Goal: Task Accomplishment & Management: Manage account settings

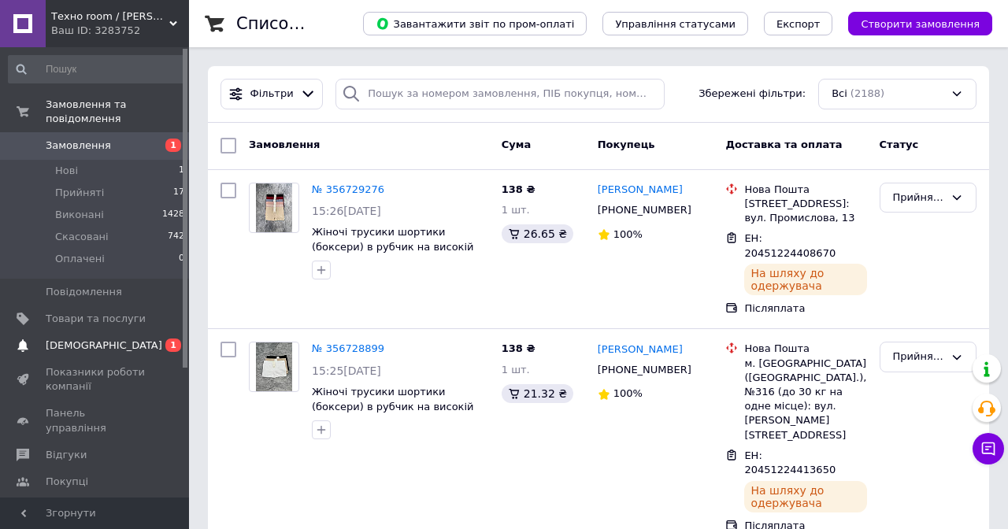
click at [135, 344] on span "[DEMOGRAPHIC_DATA]" at bounding box center [96, 346] width 100 height 14
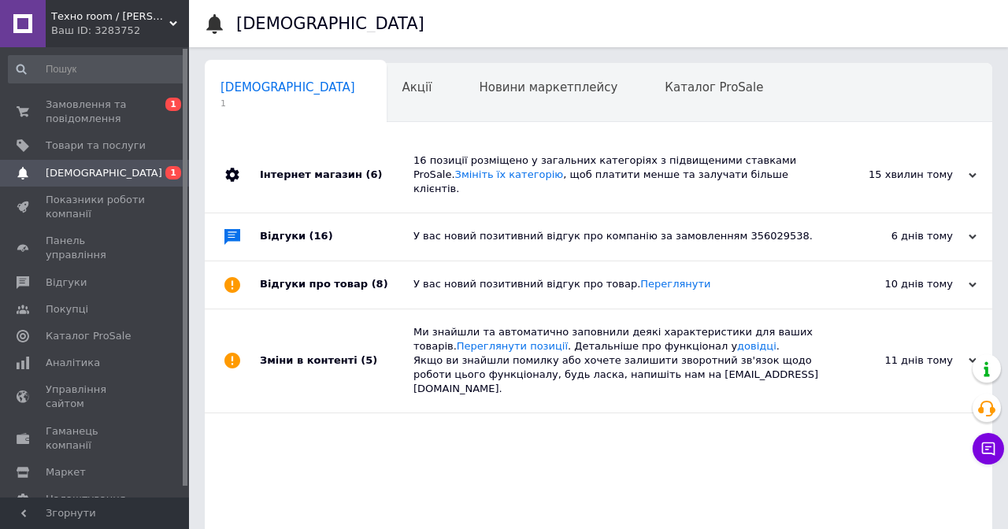
scroll to position [0, 8]
click at [81, 98] on span "Замовлення та повідомлення" at bounding box center [96, 112] width 100 height 28
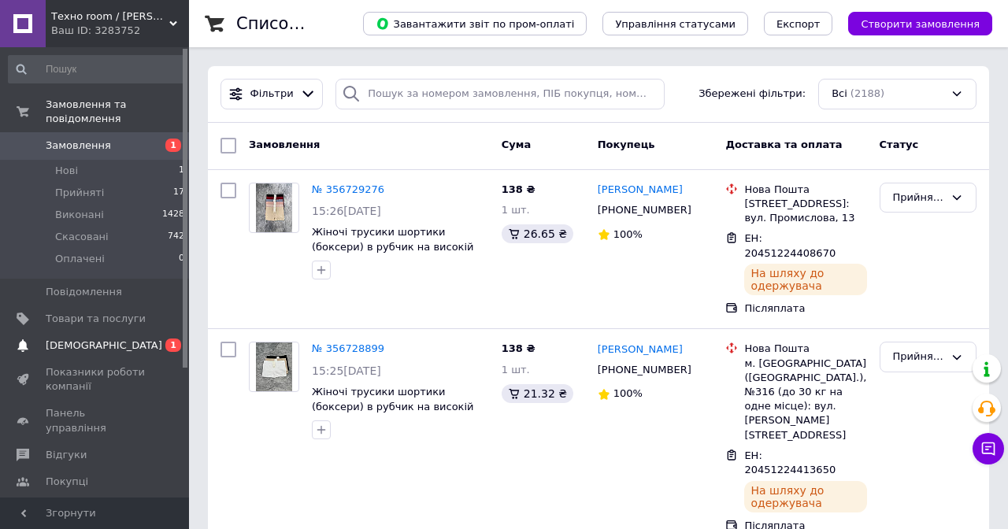
click at [150, 332] on link "Сповіщення 0 1" at bounding box center [97, 345] width 194 height 27
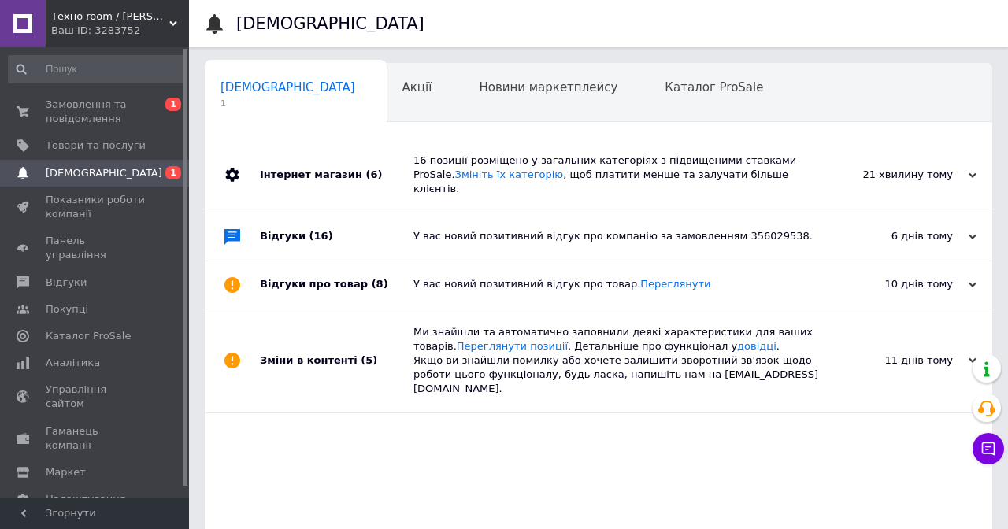
scroll to position [0, 8]
click at [102, 101] on span "Замовлення та повідомлення" at bounding box center [96, 112] width 100 height 28
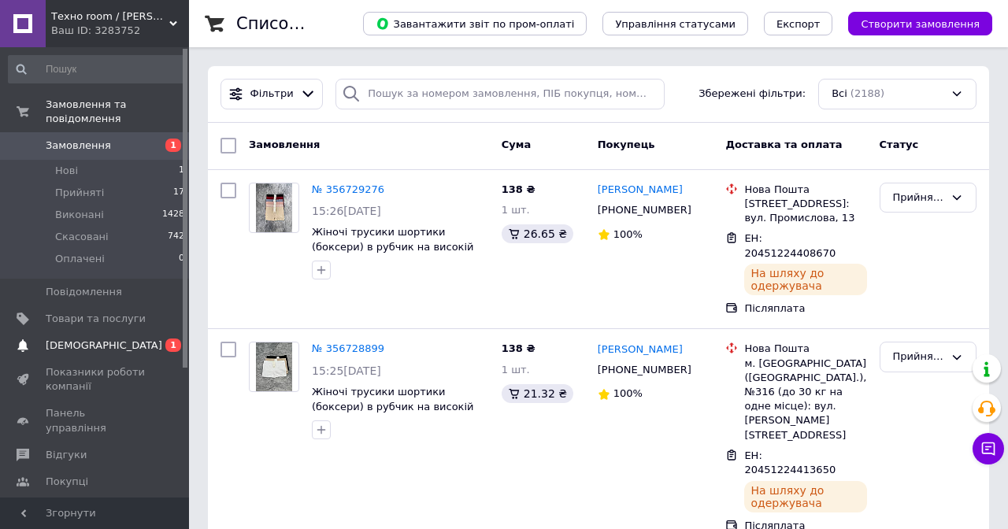
click at [95, 336] on link "Сповіщення 0 1" at bounding box center [97, 345] width 194 height 27
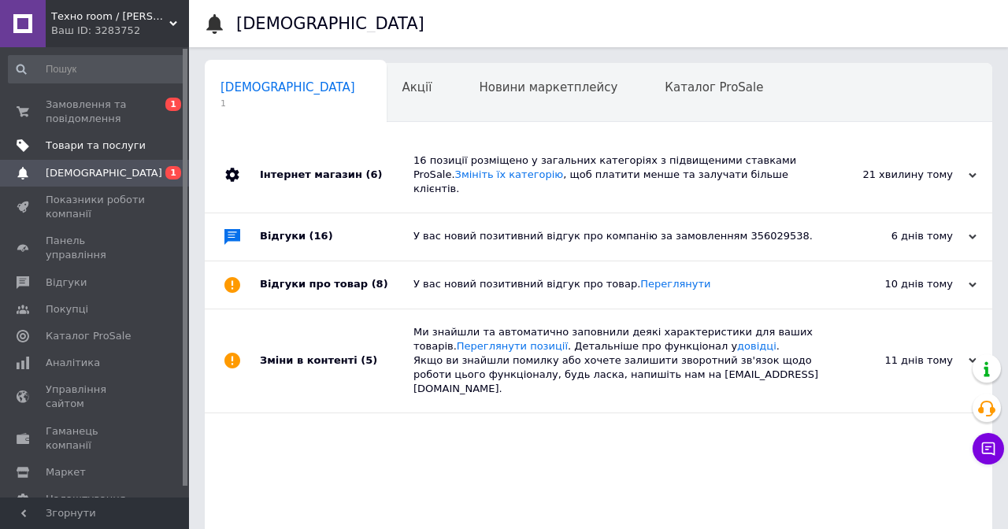
scroll to position [0, 8]
click at [105, 102] on span "Замовлення та повідомлення" at bounding box center [96, 112] width 100 height 28
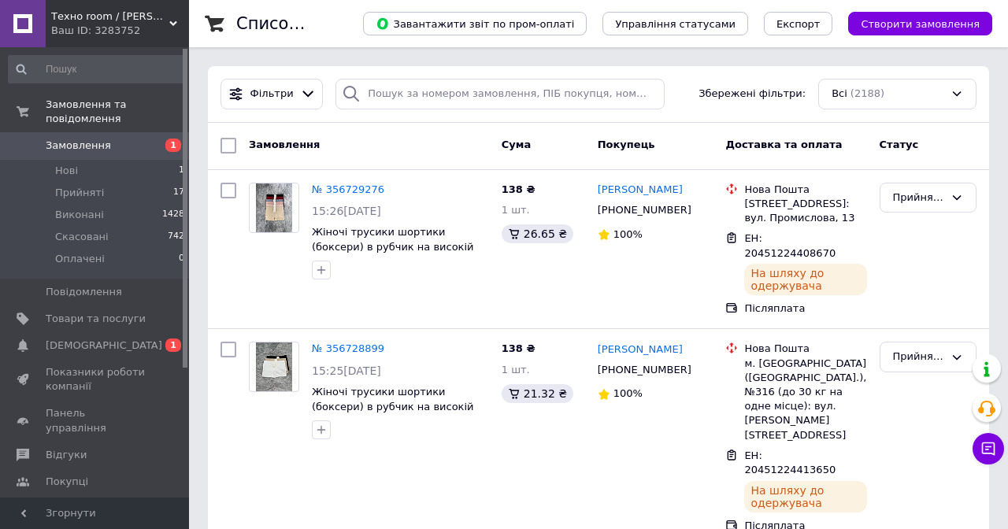
click at [138, 150] on span "Замовлення" at bounding box center [96, 146] width 100 height 14
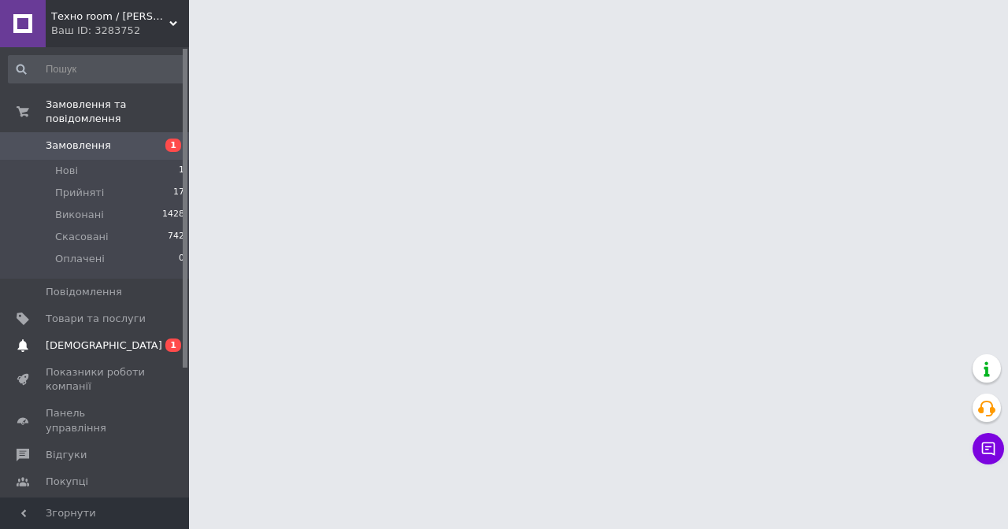
click at [132, 340] on span "[DEMOGRAPHIC_DATA]" at bounding box center [96, 346] width 100 height 14
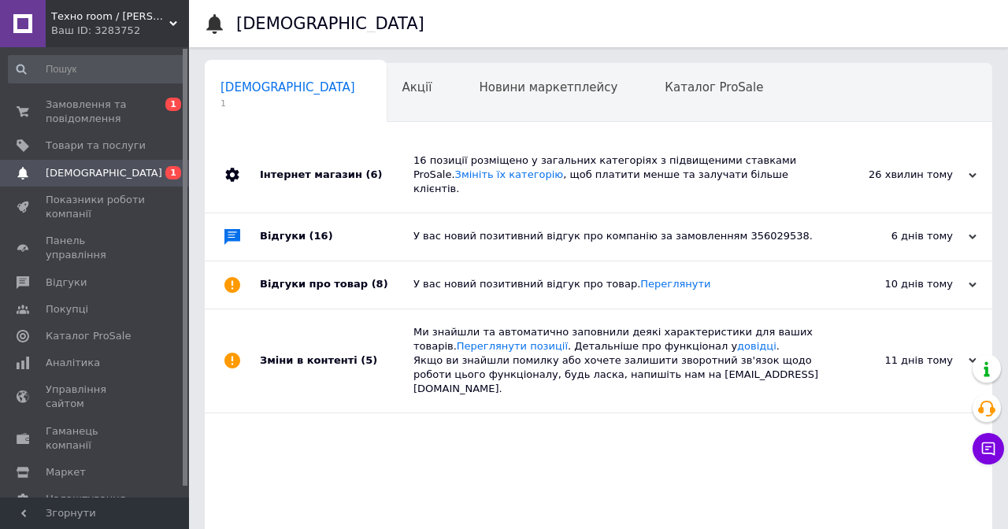
scroll to position [0, 8]
click at [105, 110] on span "Замовлення та повідомлення" at bounding box center [96, 112] width 100 height 28
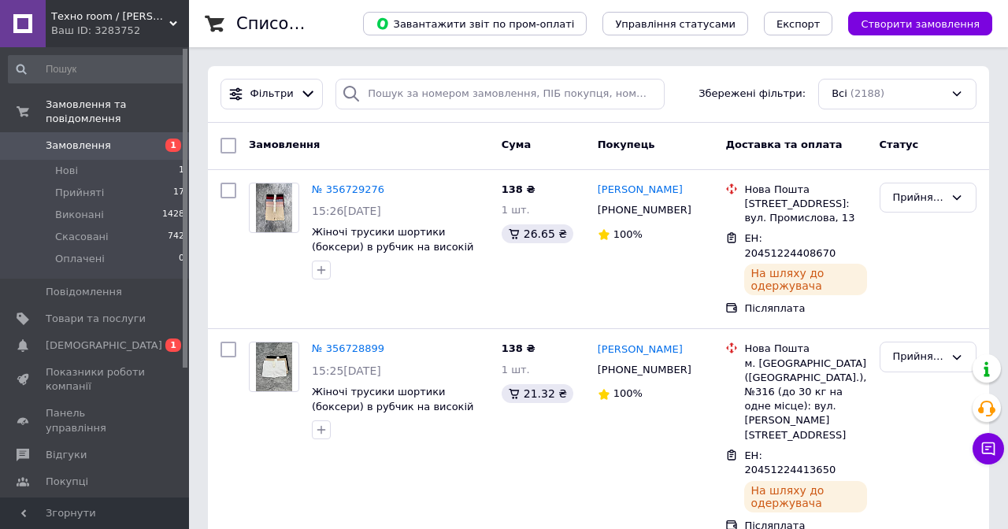
click at [130, 143] on span "Замовлення" at bounding box center [96, 146] width 100 height 14
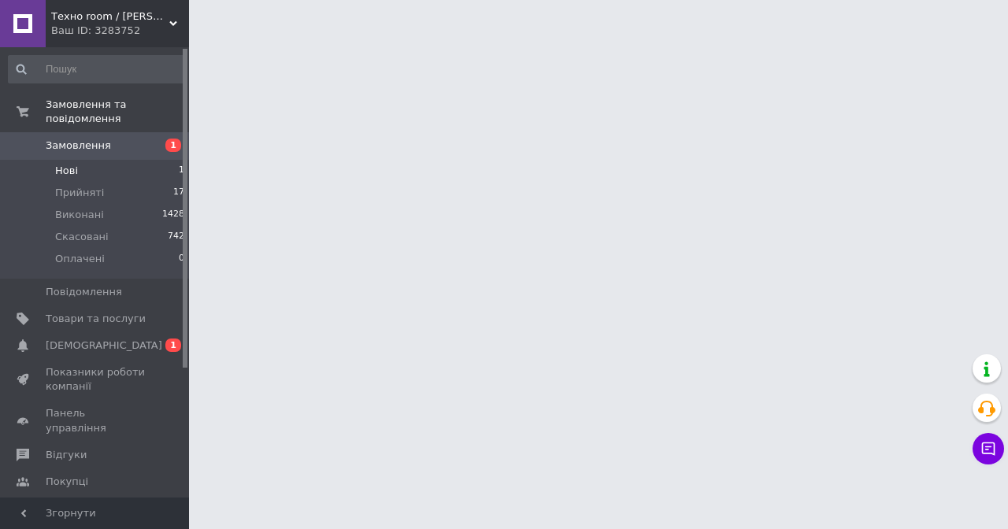
click at [134, 180] on li "Нові 1" at bounding box center [97, 171] width 194 height 22
click at [142, 170] on li "Нові 1" at bounding box center [97, 171] width 194 height 22
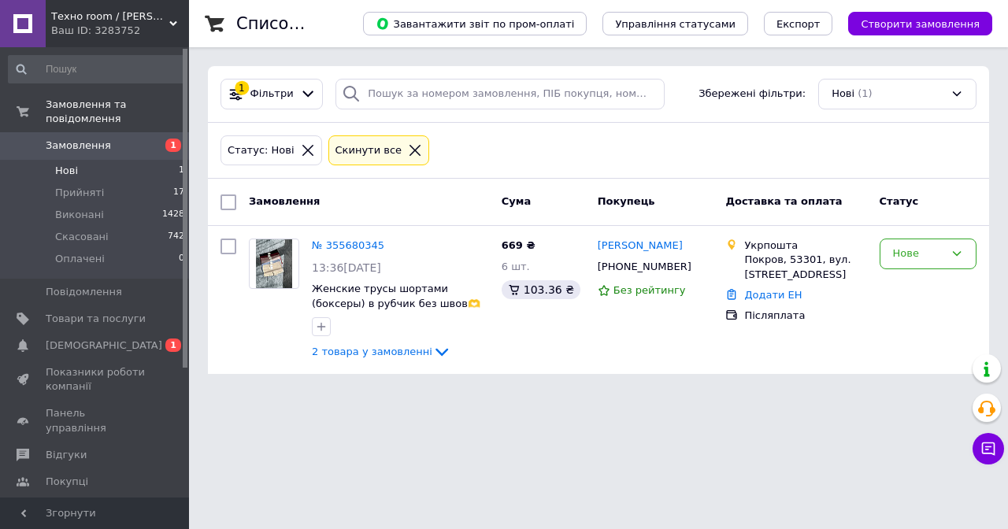
click at [127, 342] on span "[DEMOGRAPHIC_DATA]" at bounding box center [96, 346] width 100 height 14
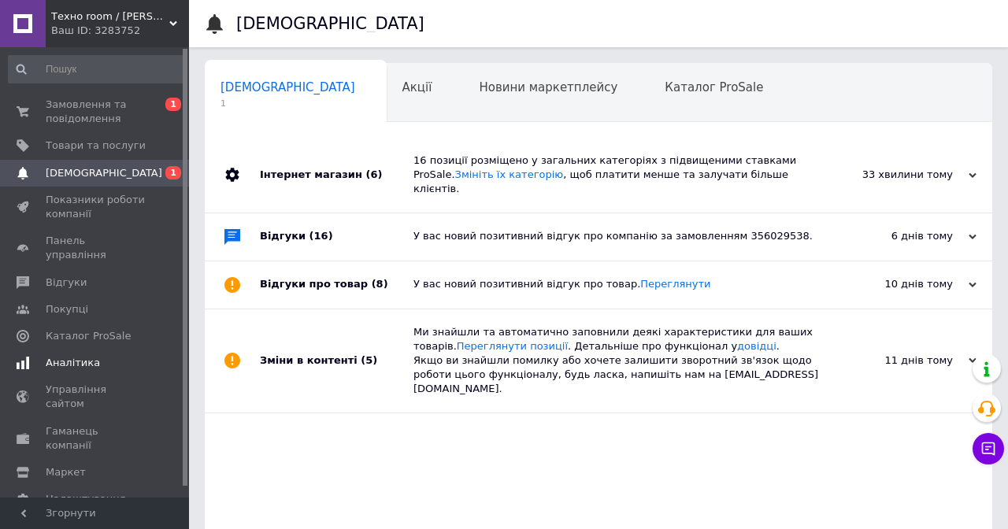
scroll to position [0, 8]
click at [113, 101] on span "Замовлення та повідомлення" at bounding box center [96, 112] width 100 height 28
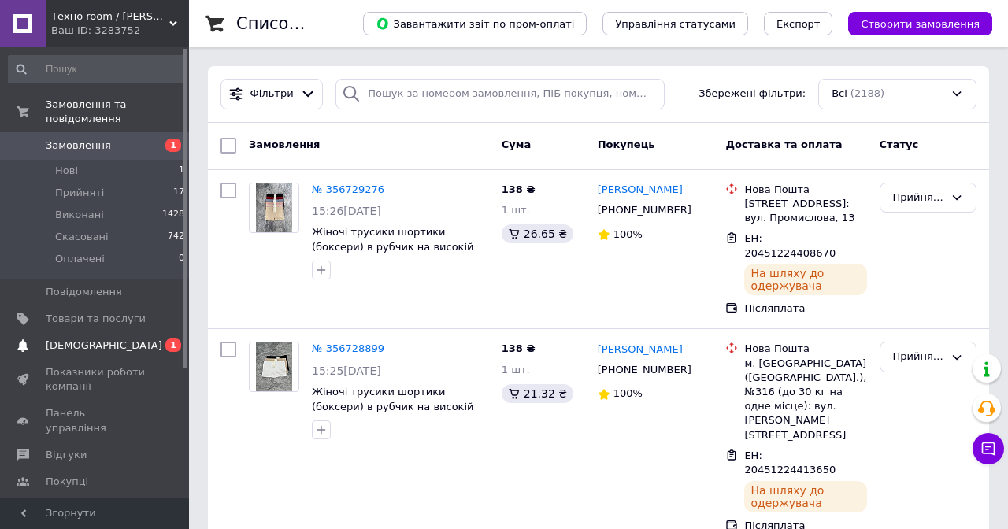
click at [109, 340] on span "[DEMOGRAPHIC_DATA]" at bounding box center [96, 346] width 100 height 14
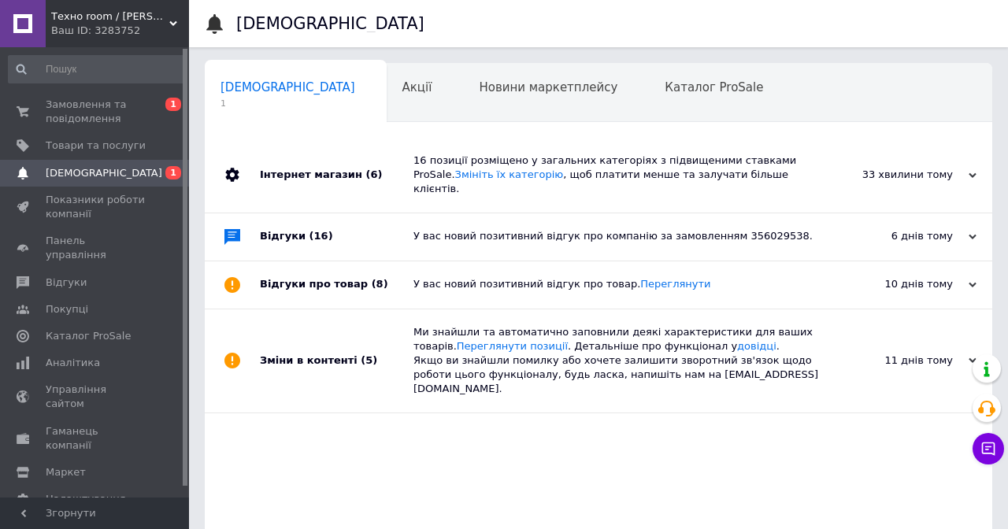
scroll to position [0, 8]
click at [93, 117] on span "Замовлення та повідомлення" at bounding box center [96, 112] width 100 height 28
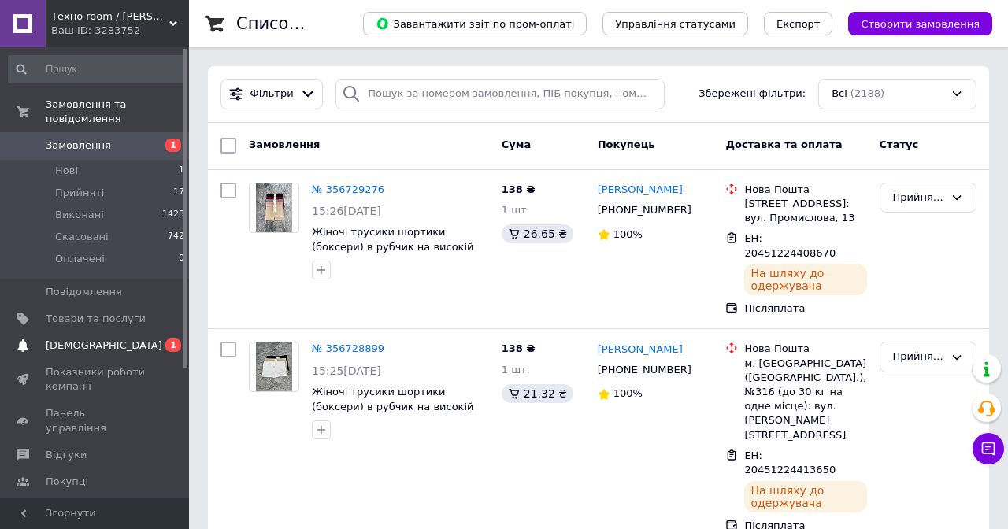
click at [131, 342] on span "[DEMOGRAPHIC_DATA]" at bounding box center [96, 346] width 100 height 14
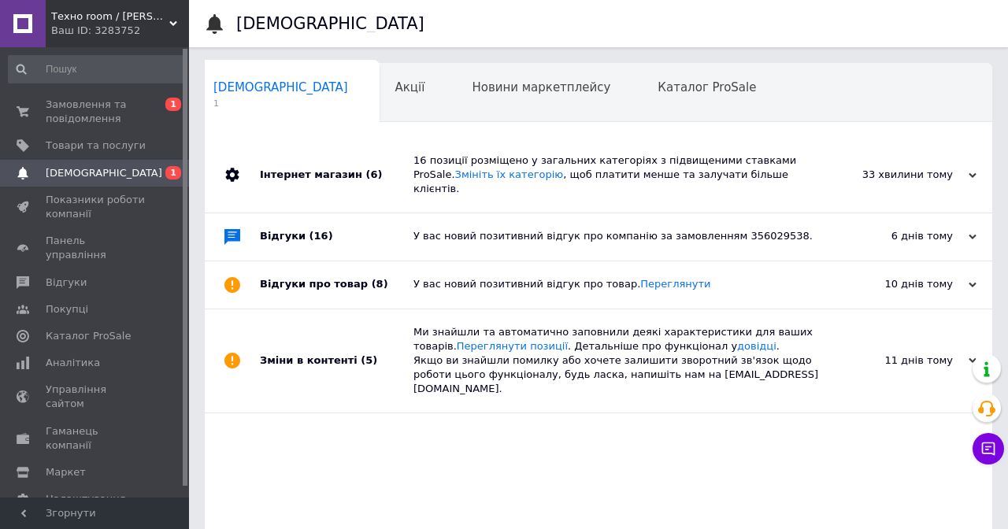
scroll to position [0, 8]
click at [129, 113] on span "Замовлення та повідомлення" at bounding box center [96, 112] width 100 height 28
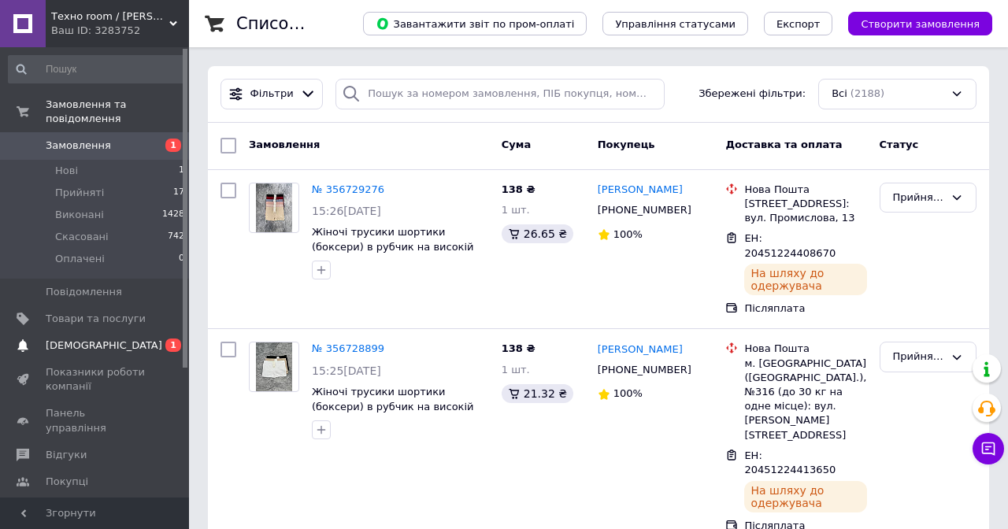
click at [125, 352] on link "Сповіщення 0 1" at bounding box center [97, 345] width 194 height 27
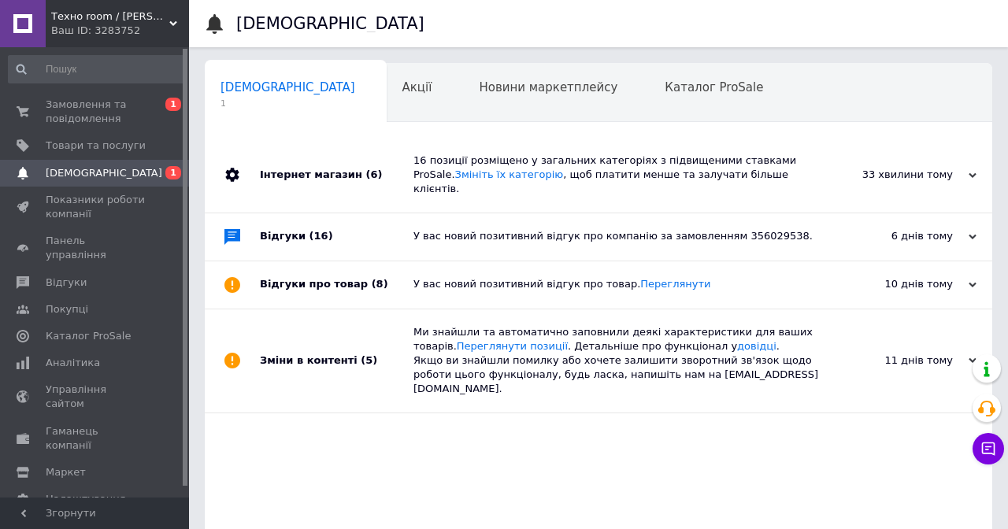
scroll to position [0, 8]
click at [146, 147] on span at bounding box center [167, 146] width 43 height 14
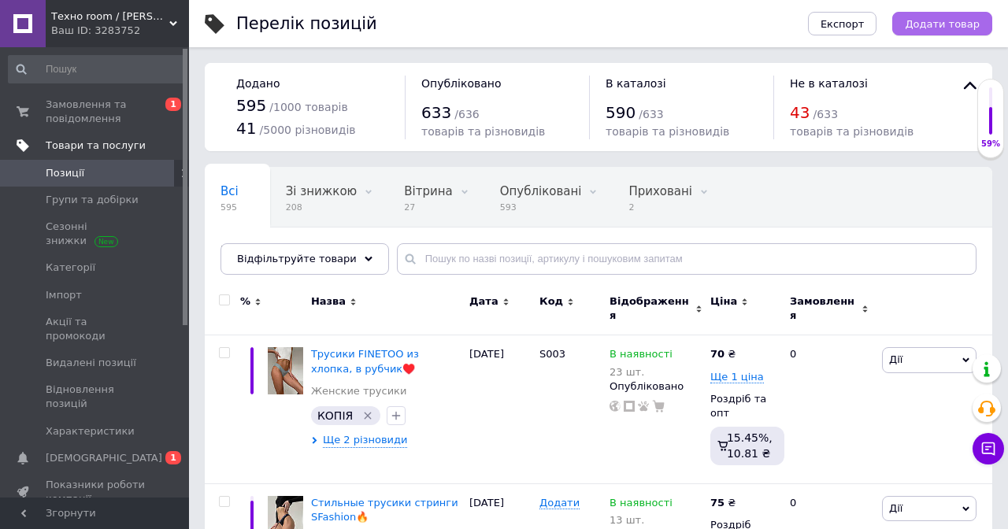
click at [931, 16] on button "Додати товар" at bounding box center [943, 24] width 100 height 24
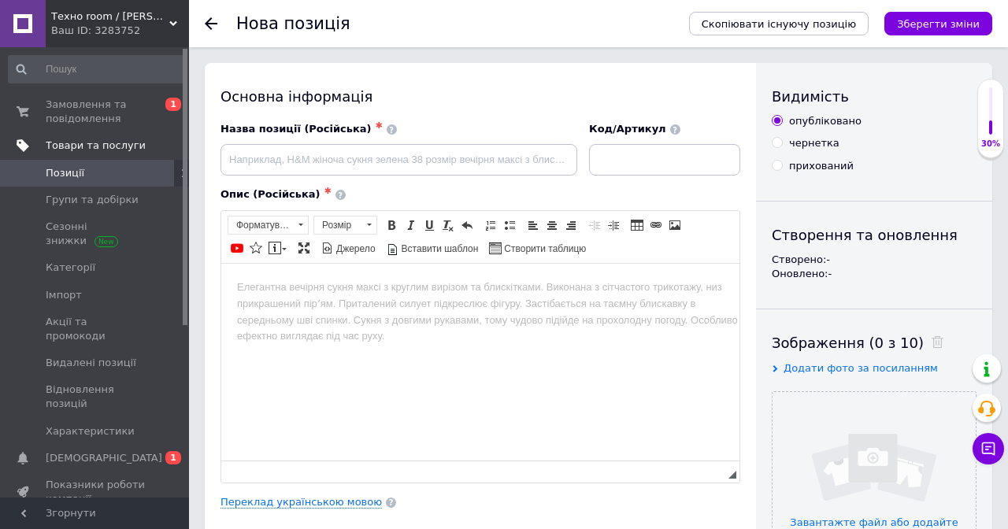
click at [127, 182] on link "Позиції" at bounding box center [97, 173] width 194 height 27
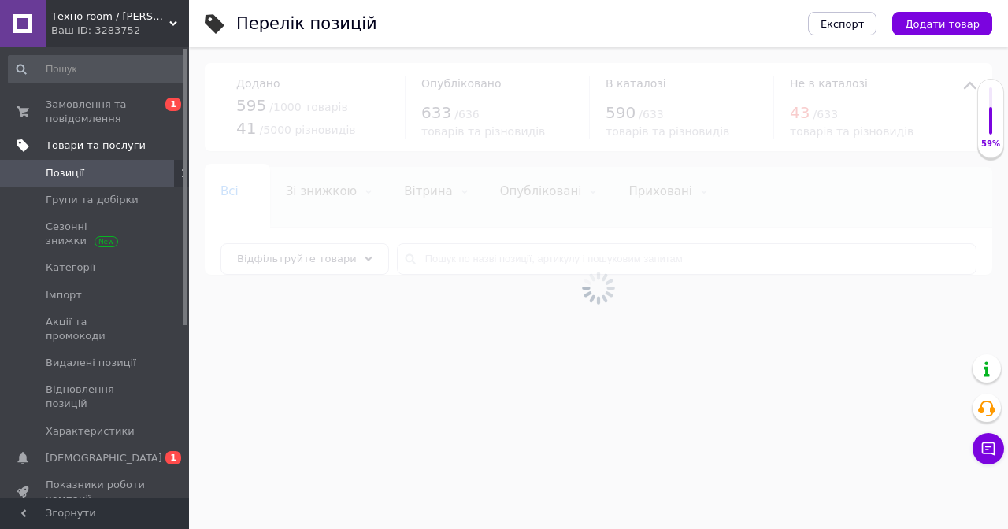
click at [530, 255] on div at bounding box center [598, 288] width 819 height 482
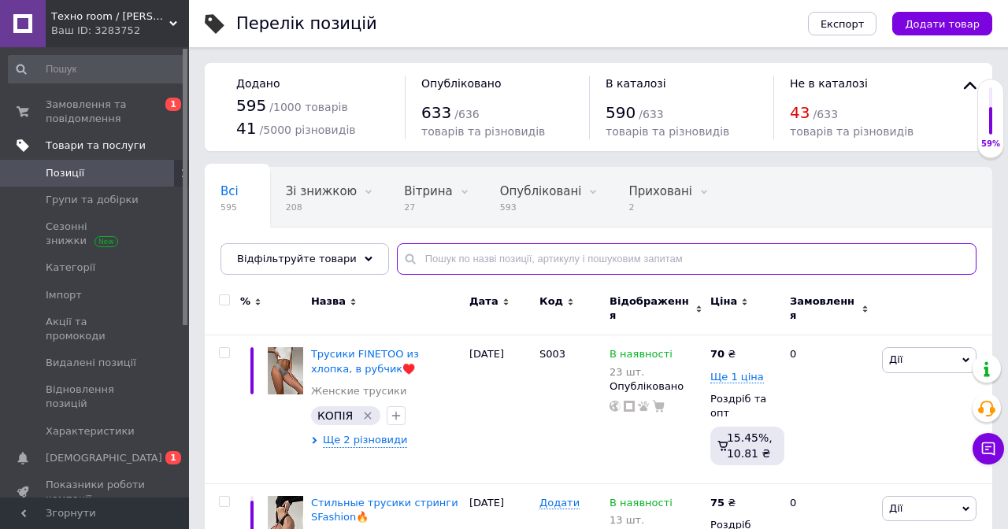
click at [530, 255] on input "text" at bounding box center [687, 259] width 580 height 32
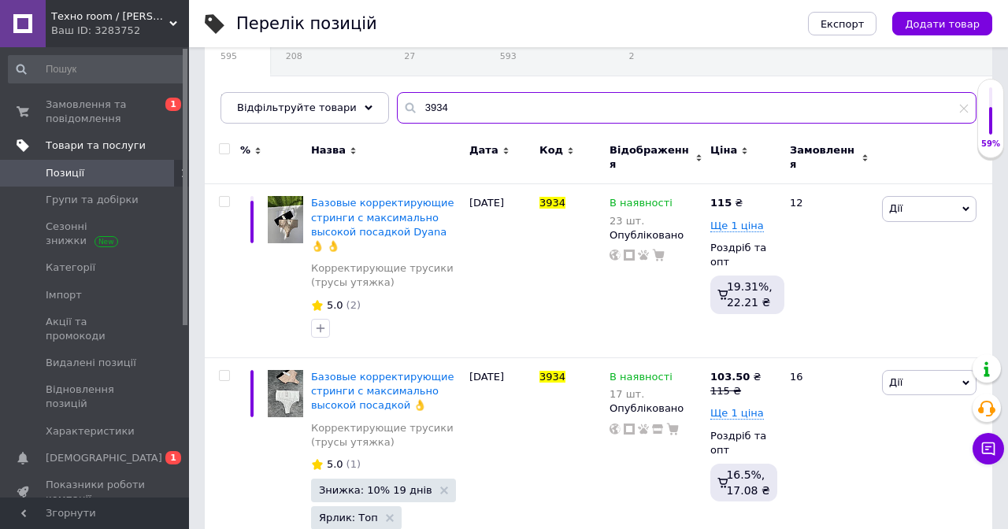
scroll to position [155, 0]
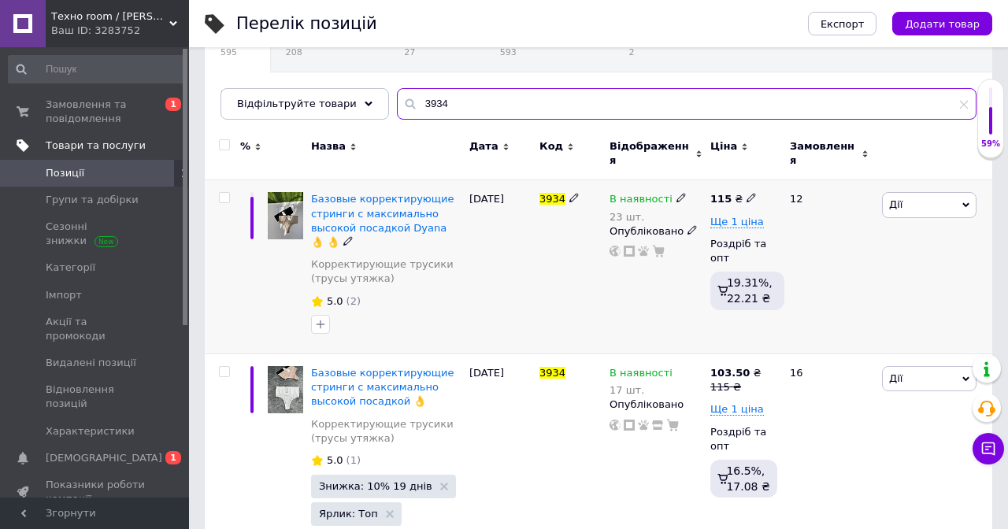
type input "3934"
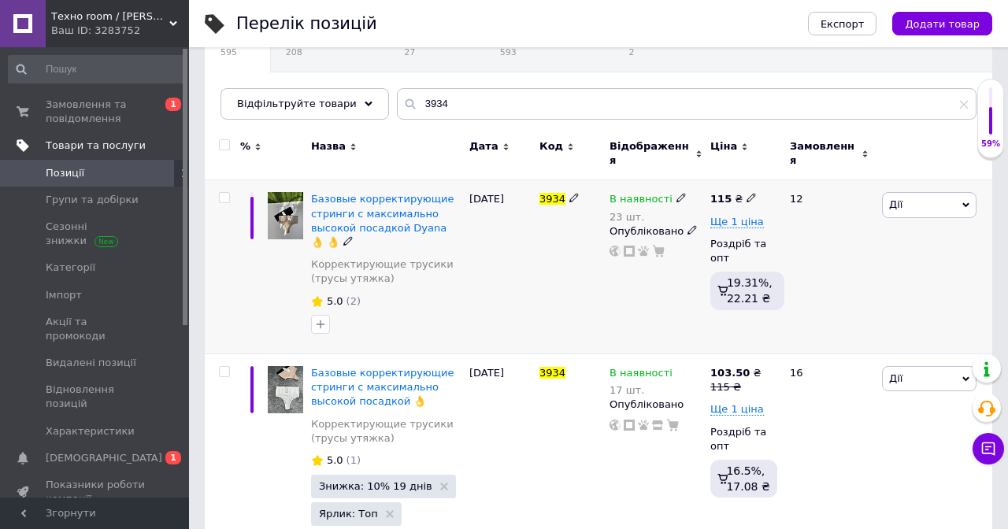
click at [668, 192] on div "В наявності" at bounding box center [648, 199] width 77 height 14
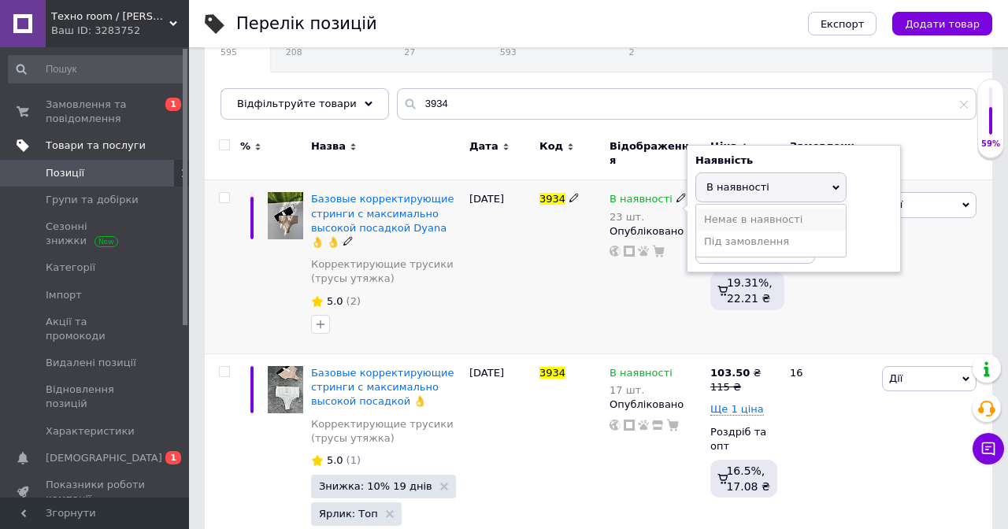
click at [722, 213] on li "Немає в наявності" at bounding box center [771, 220] width 150 height 22
click at [739, 245] on input "23" at bounding box center [756, 248] width 120 height 32
click at [739, 244] on input "23" at bounding box center [756, 248] width 120 height 32
type input "0"
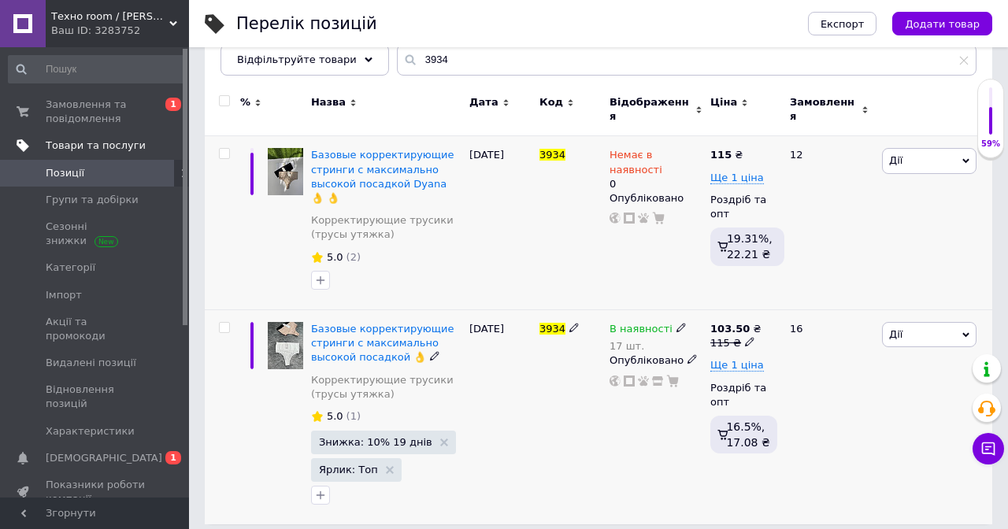
scroll to position [199, 0]
click at [934, 335] on span "Дії" at bounding box center [929, 335] width 95 height 25
click at [440, 440] on use at bounding box center [444, 444] width 8 height 8
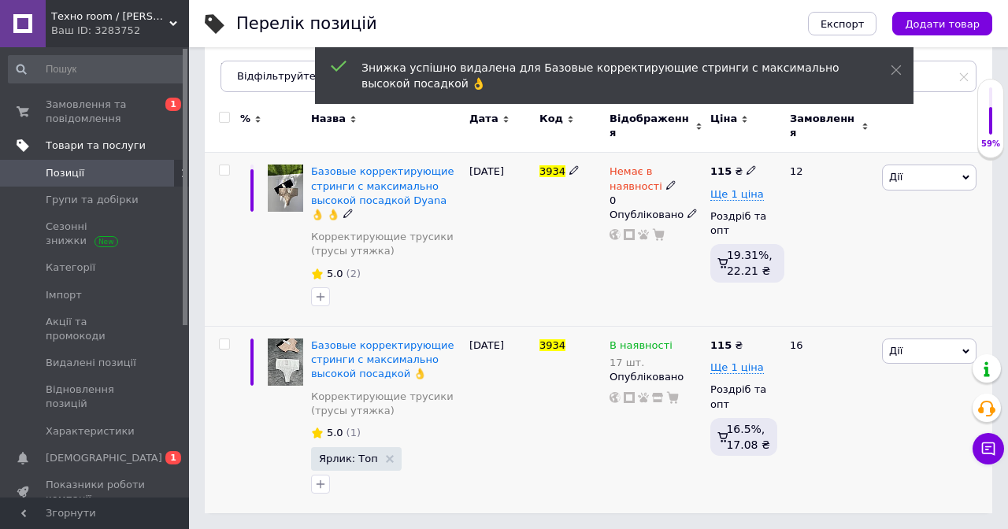
scroll to position [171, 0]
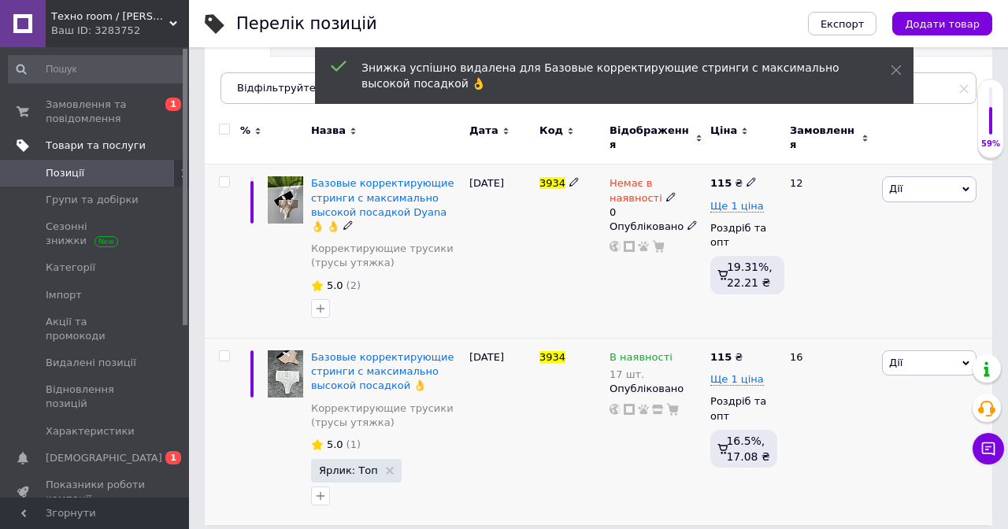
click at [884, 321] on div "[PERSON_NAME] Підняти на початок групи Копіювати Знижка Подарунок Супутні Прихо…" at bounding box center [935, 252] width 114 height 174
click at [902, 359] on span "Дії" at bounding box center [929, 363] width 95 height 25
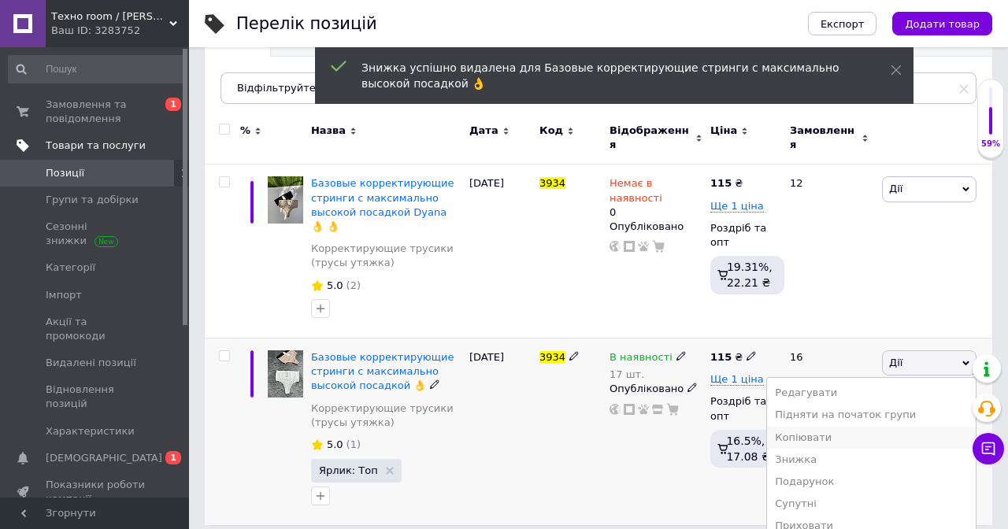
click at [862, 428] on li "Копіювати" at bounding box center [871, 438] width 209 height 22
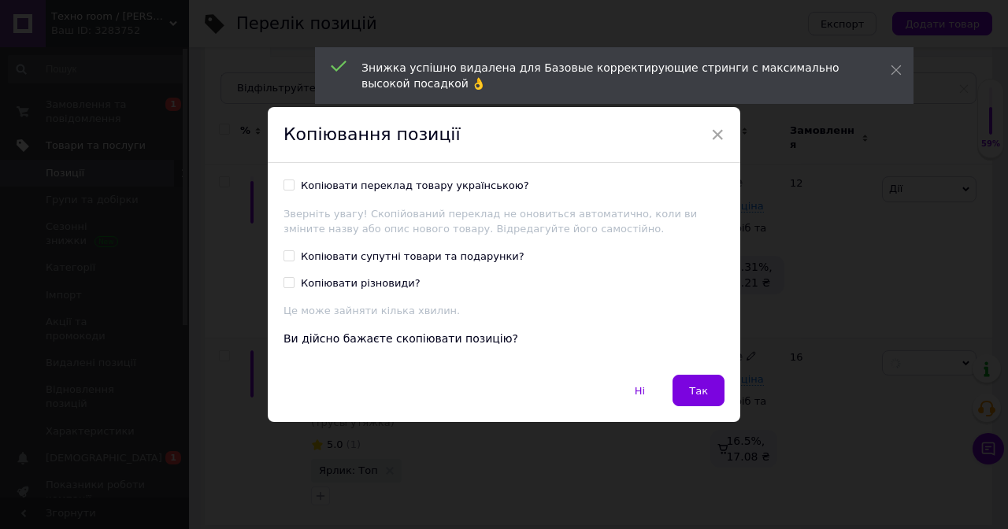
click at [457, 193] on div "Копіювати переклад товару українською?" at bounding box center [415, 186] width 228 height 14
click at [294, 190] on input "Копіювати переклад товару українською?" at bounding box center [289, 185] width 10 height 10
checkbox input "true"
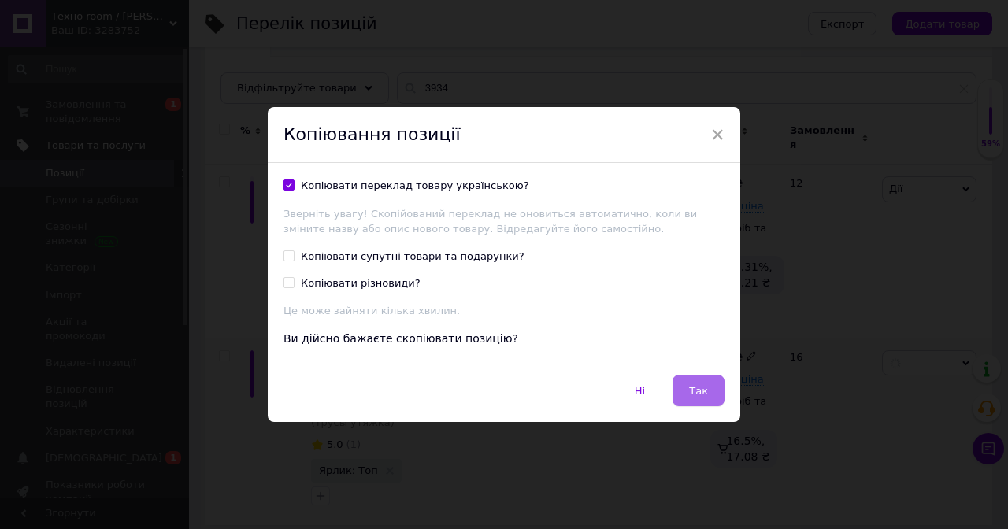
click at [696, 389] on span "Так" at bounding box center [698, 391] width 19 height 12
